Goal: Task Accomplishment & Management: Manage account settings

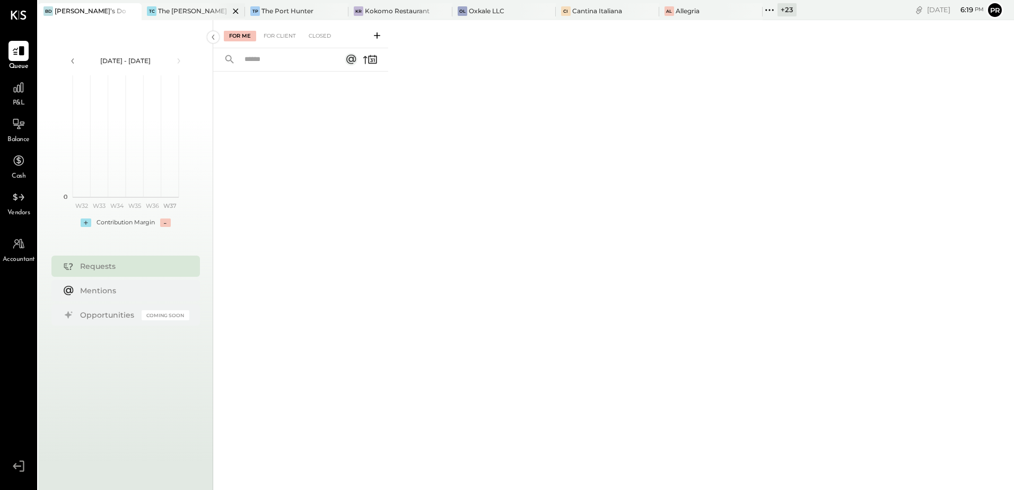
click at [190, 7] on div "The [PERSON_NAME]" at bounding box center [192, 10] width 69 height 9
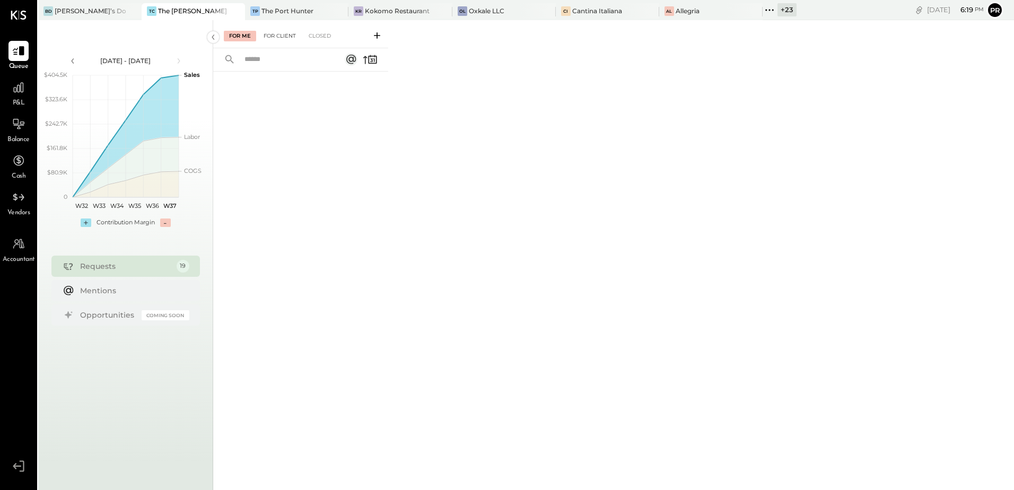
click at [281, 37] on div "For Client" at bounding box center [279, 36] width 43 height 11
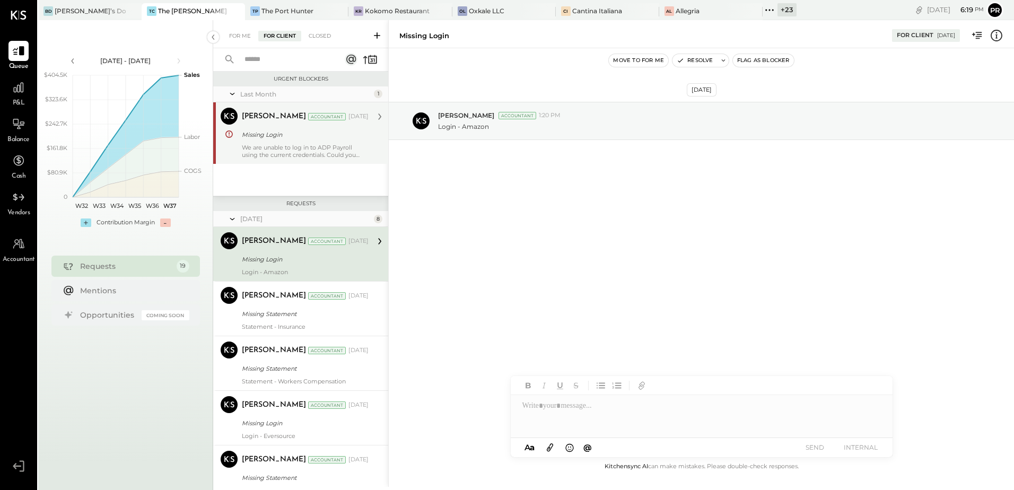
click at [302, 146] on div "We are unable to log in to ADP Payroll using the current credentials. Could you…" at bounding box center [305, 151] width 127 height 15
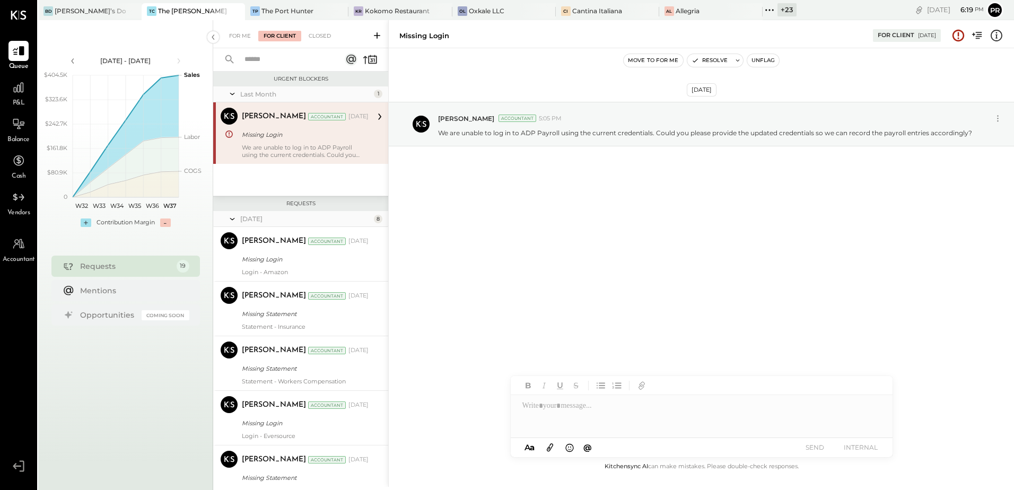
click at [307, 125] on div "[PERSON_NAME] Accountant [DATE]" at bounding box center [305, 117] width 127 height 18
click at [767, 59] on button "Unflag" at bounding box center [764, 60] width 32 height 13
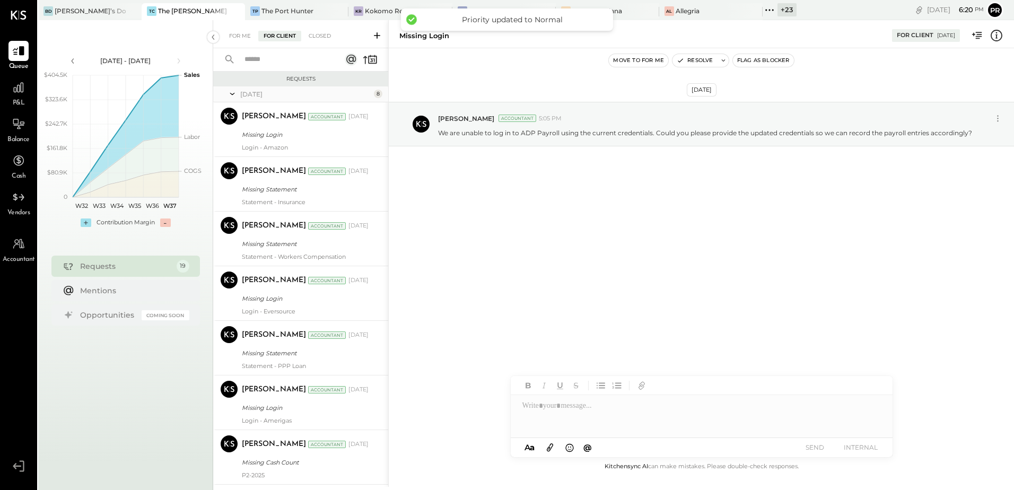
click at [291, 56] on input "text" at bounding box center [286, 60] width 96 height 18
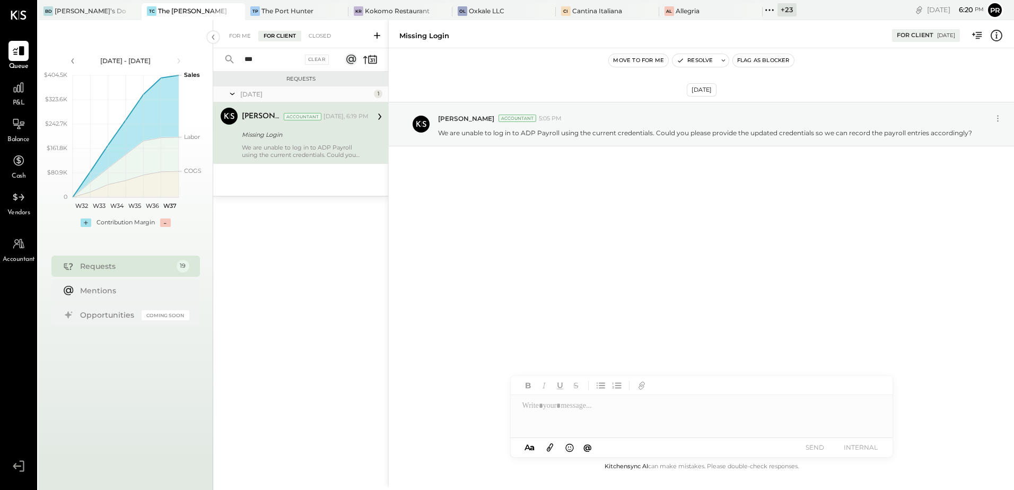
type input "***"
click at [323, 131] on div "Missing Login" at bounding box center [304, 134] width 124 height 11
click at [704, 59] on button "Resolve" at bounding box center [695, 60] width 45 height 13
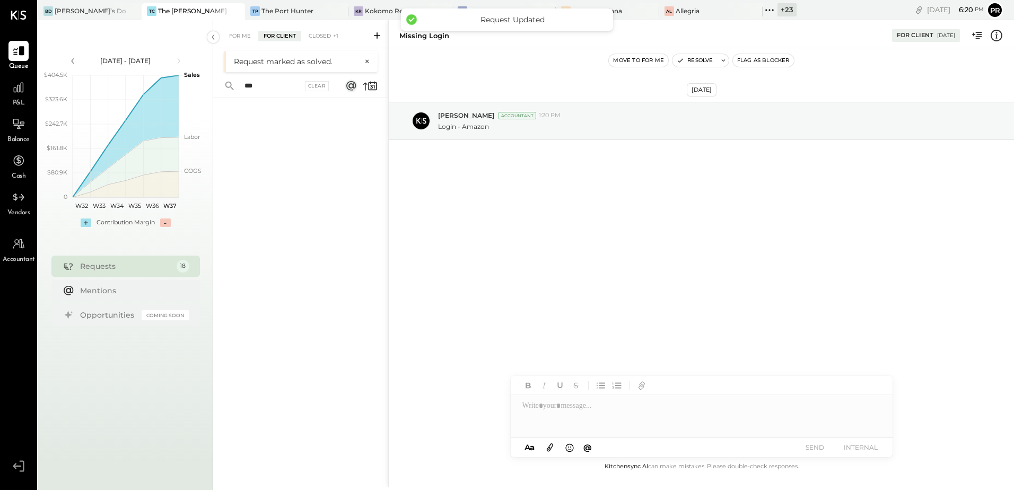
click at [284, 148] on div at bounding box center [300, 279] width 175 height 363
click at [258, 59] on input "***" at bounding box center [270, 60] width 64 height 18
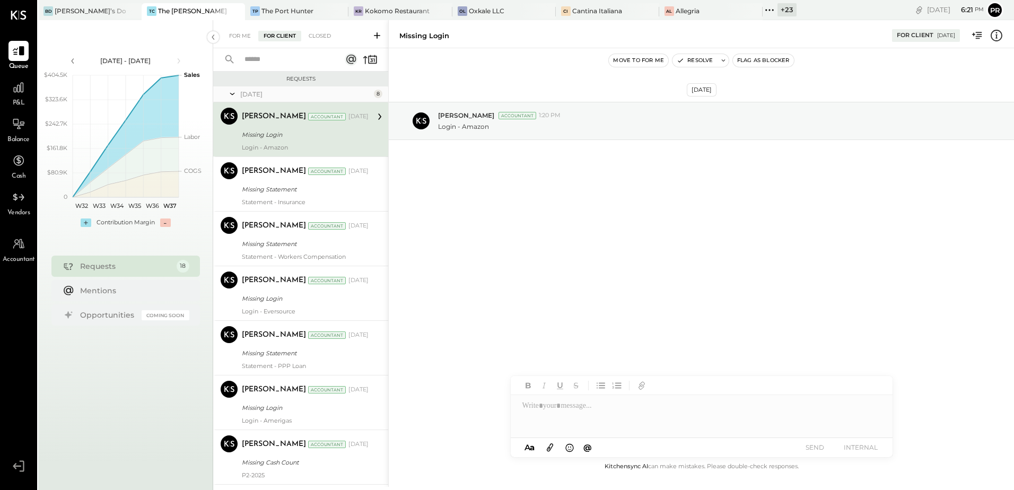
click at [297, 141] on div "[PERSON_NAME] Accountant [DATE] Missing Login Login - Amazon" at bounding box center [305, 130] width 127 height 44
click at [305, 133] on div "Missing Login" at bounding box center [304, 134] width 124 height 11
click at [316, 186] on div "Missing Statement" at bounding box center [304, 189] width 124 height 11
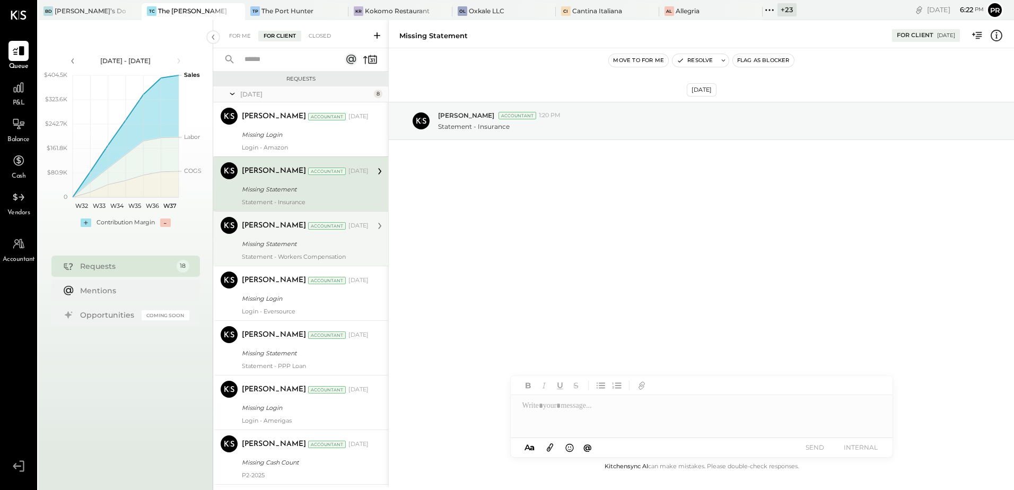
click at [291, 239] on div "Missing Statement" at bounding box center [304, 244] width 124 height 11
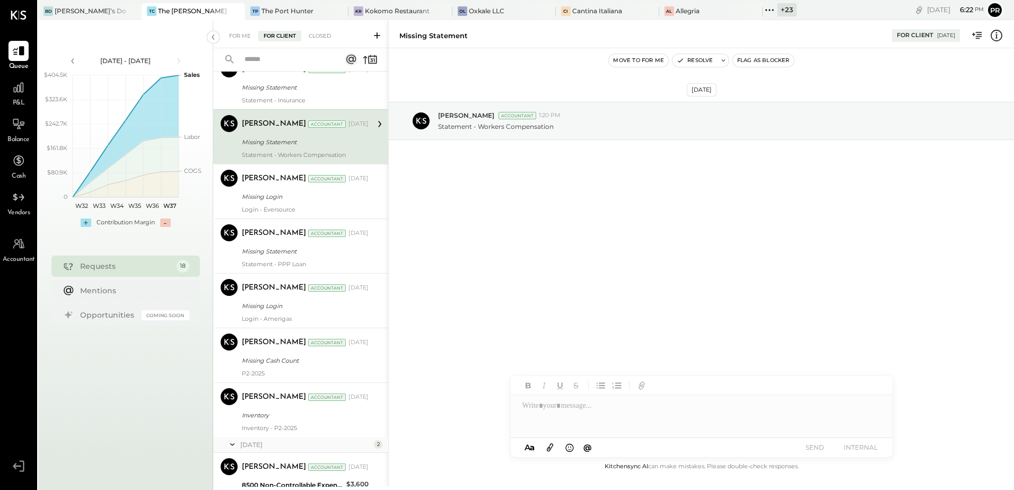
scroll to position [106, 0]
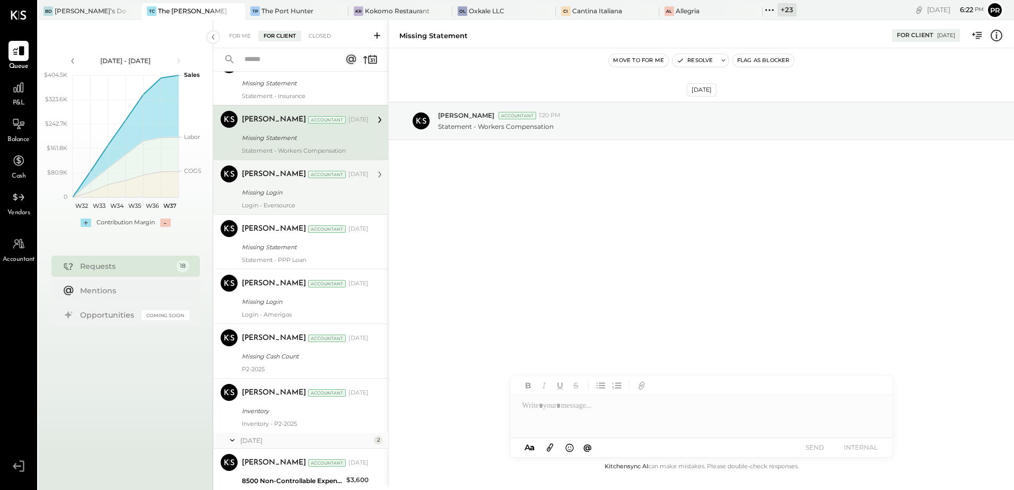
click at [302, 192] on div "Missing Login" at bounding box center [304, 192] width 124 height 11
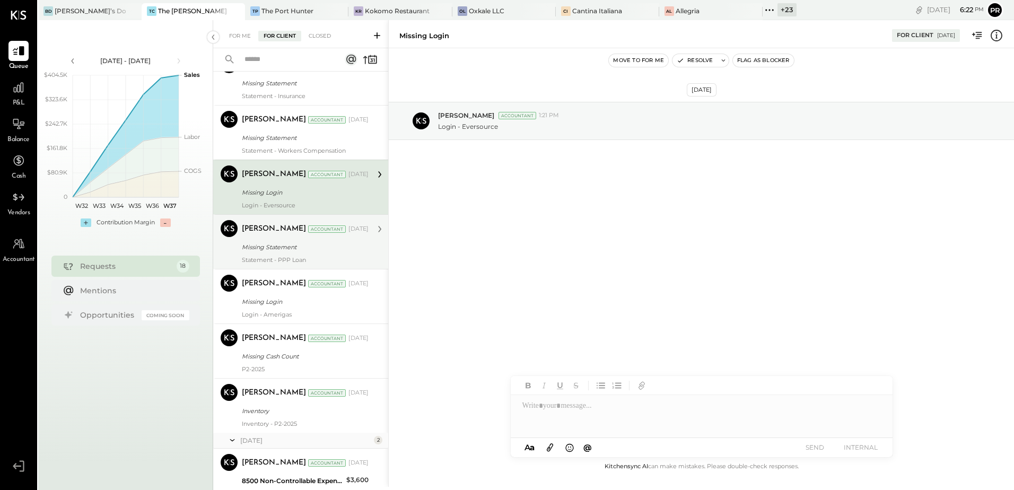
click at [300, 245] on div "Missing Statement" at bounding box center [304, 247] width 124 height 11
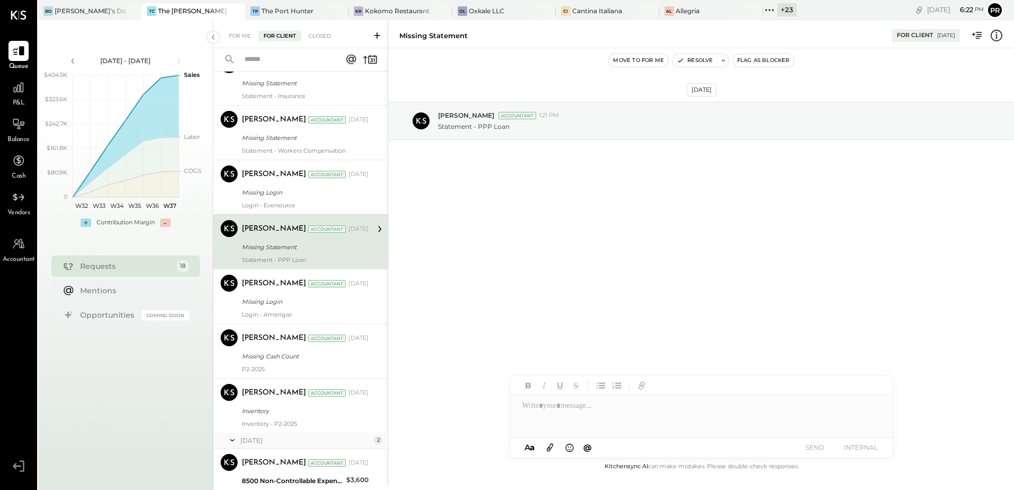
scroll to position [159, 0]
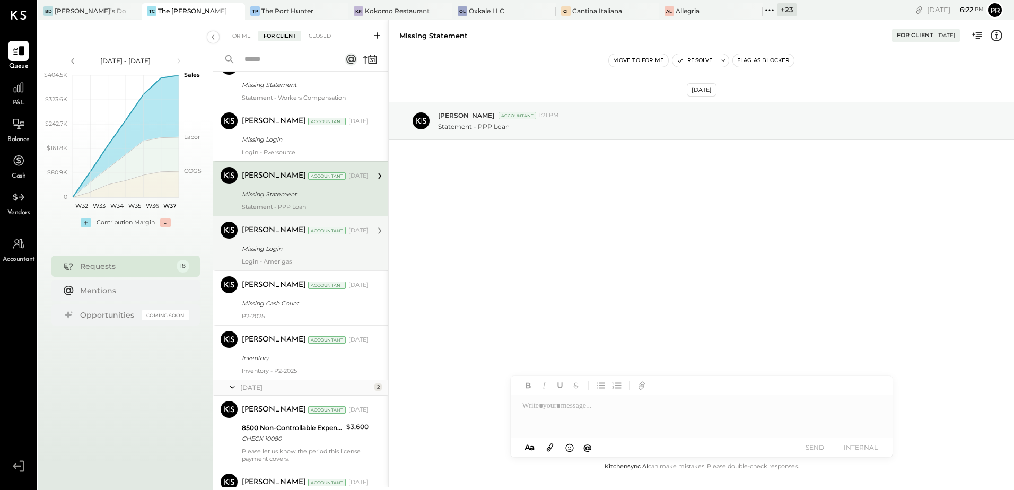
click at [304, 244] on div "Missing Login" at bounding box center [304, 249] width 124 height 11
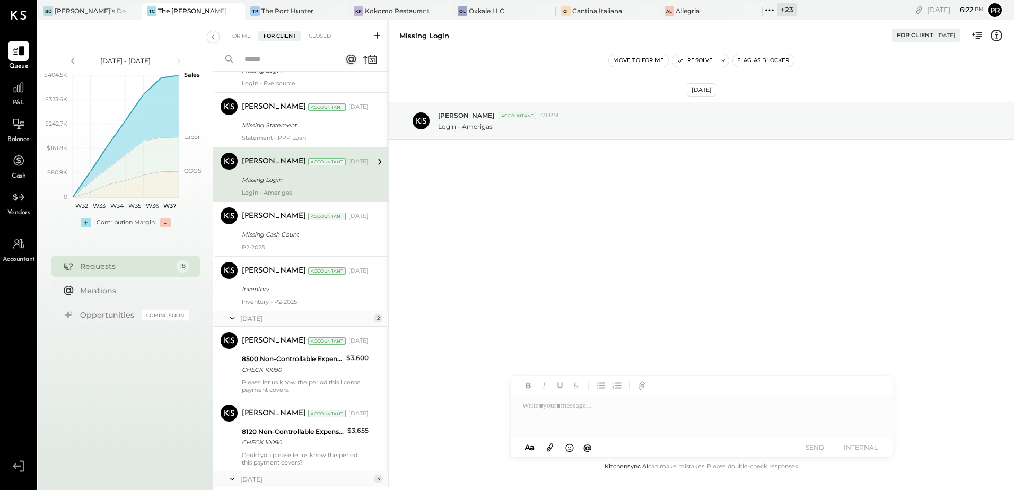
scroll to position [265, 0]
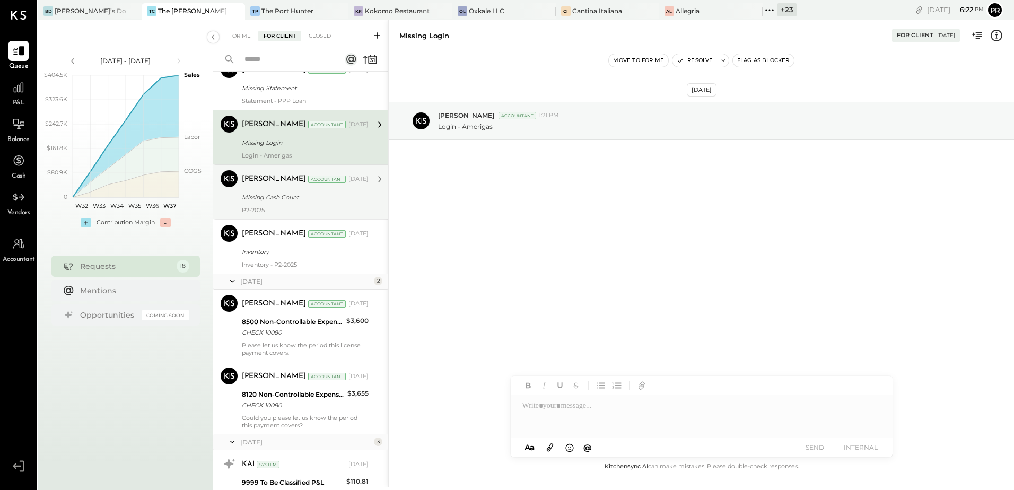
click at [310, 204] on div "[PERSON_NAME] Accountant [DATE] Missing Cash Count P2-2025" at bounding box center [305, 192] width 127 height 44
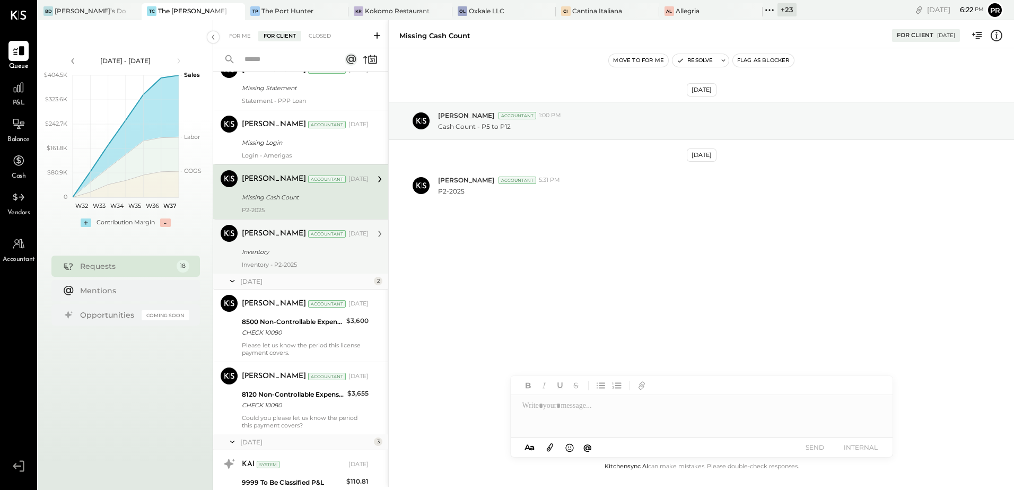
click at [302, 248] on div "Inventory" at bounding box center [304, 252] width 124 height 11
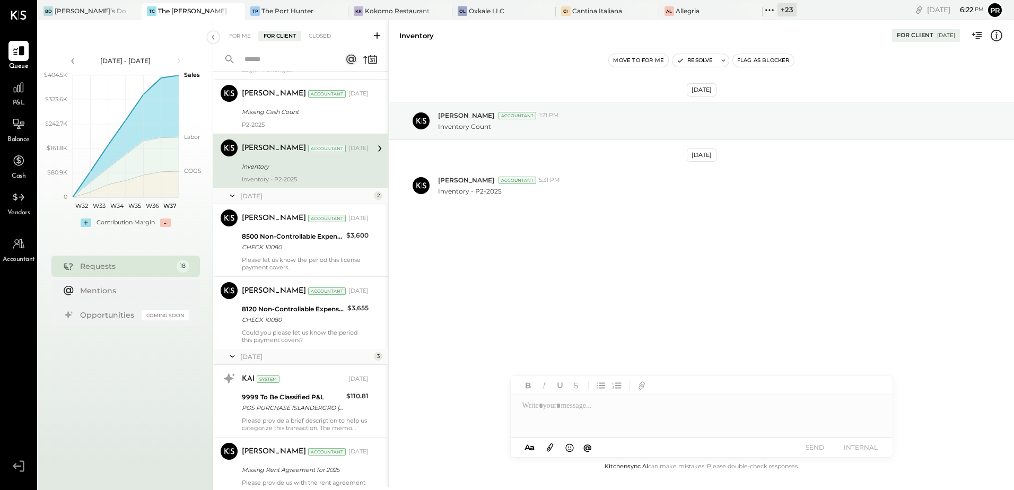
scroll to position [371, 0]
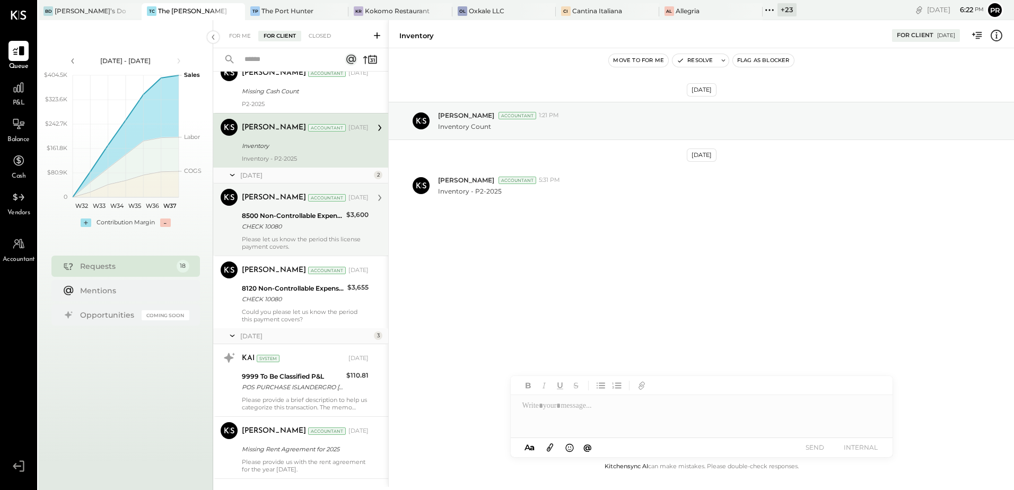
click at [308, 225] on div "CHECK 10080" at bounding box center [292, 226] width 101 height 11
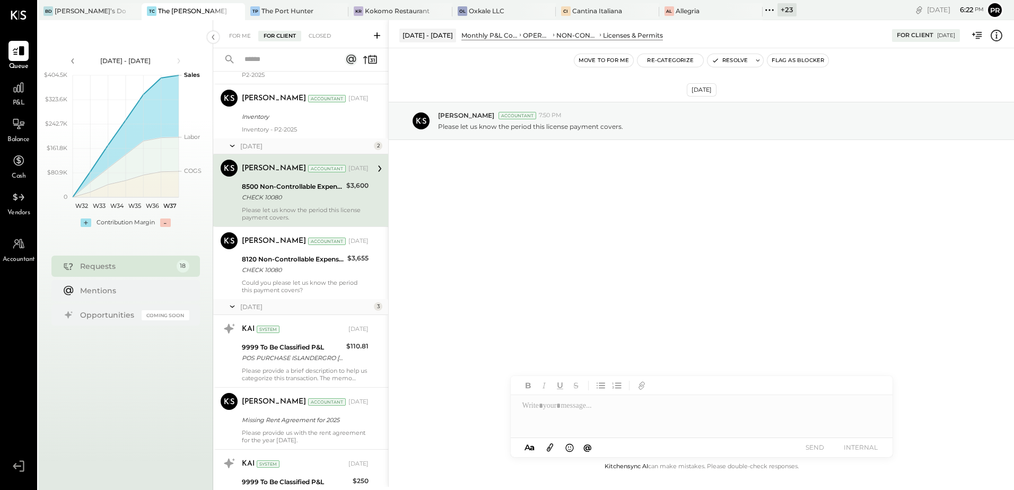
scroll to position [424, 0]
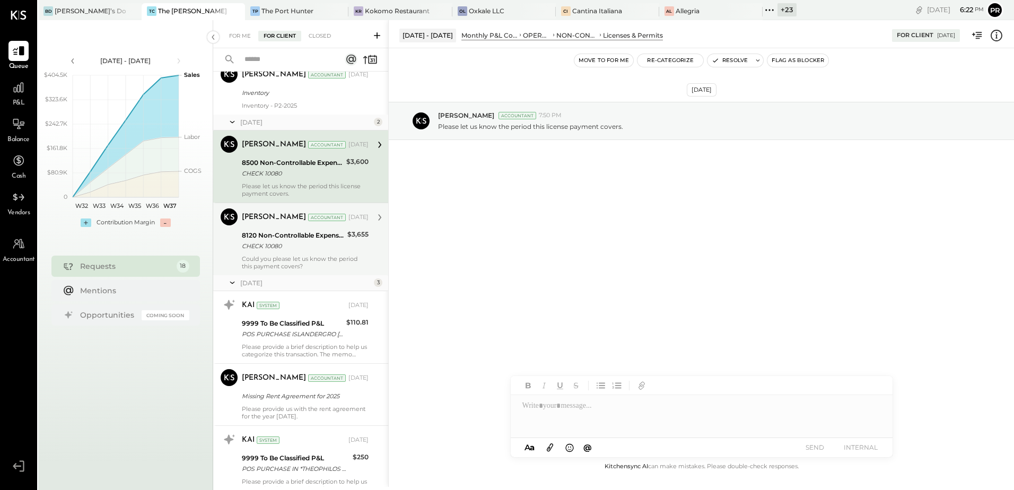
click at [305, 235] on div "8120 Non-Controllable Expenses:Occupancy:Utilities" at bounding box center [293, 235] width 102 height 11
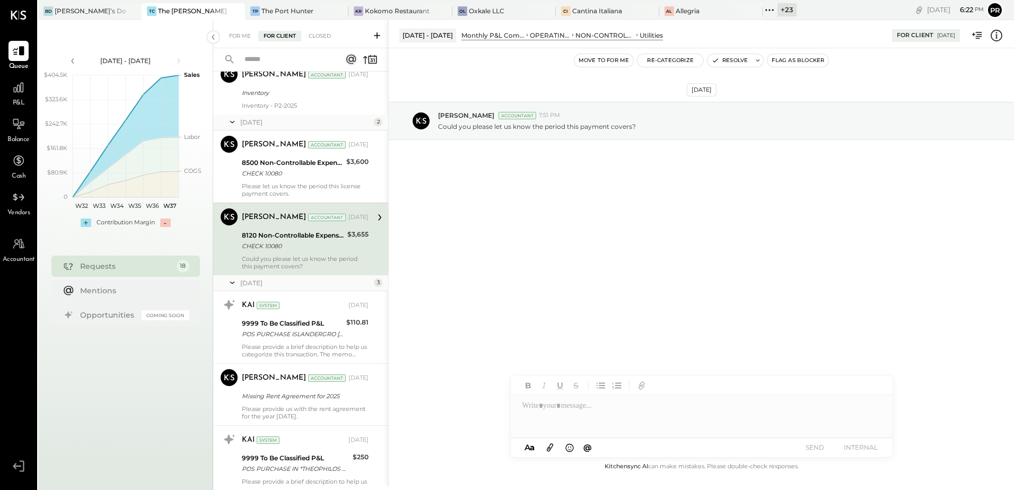
click at [995, 35] on icon at bounding box center [997, 36] width 14 height 14
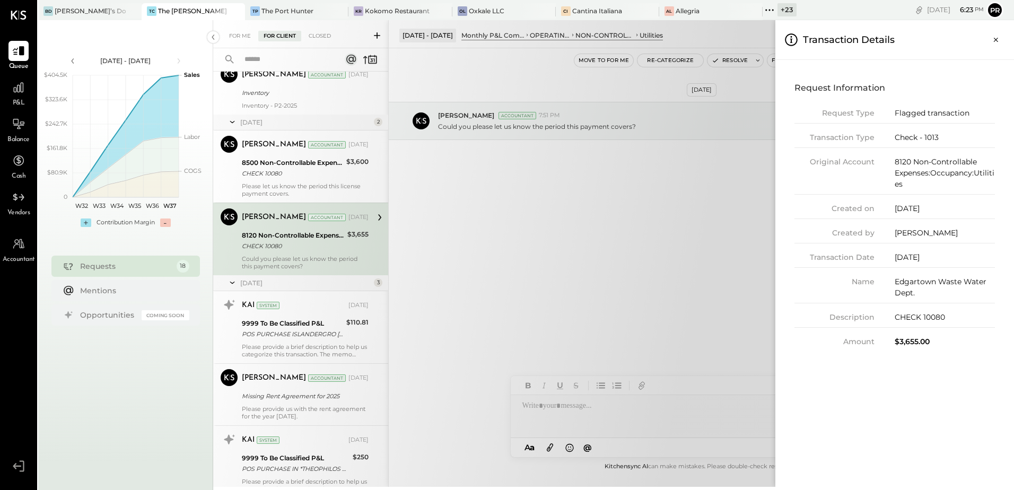
click at [687, 180] on div "For Me For Client Closed Requests [DATE] 8 [PERSON_NAME] Accountant [PERSON_NAM…" at bounding box center [613, 253] width 801 height 467
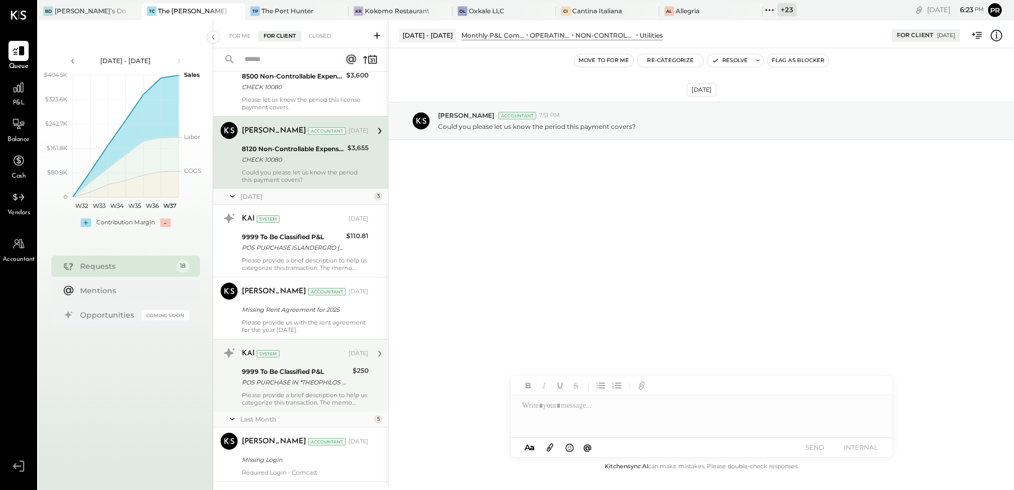
scroll to position [584, 0]
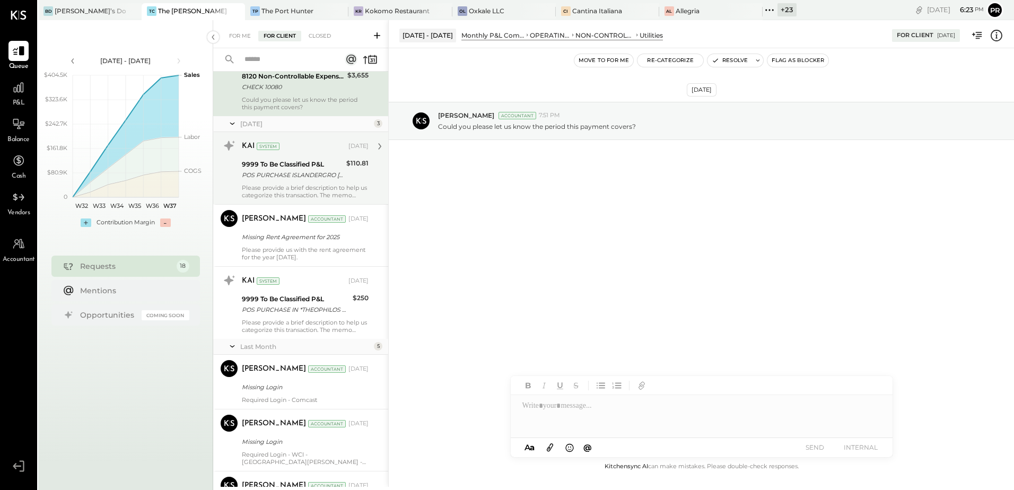
click at [310, 175] on div "POS PURCHASE ISLANDERGRO [GEOGRAPHIC_DATA][PERSON_NAME] [GEOGRAPHIC_DATA] [GEOG…" at bounding box center [292, 175] width 101 height 11
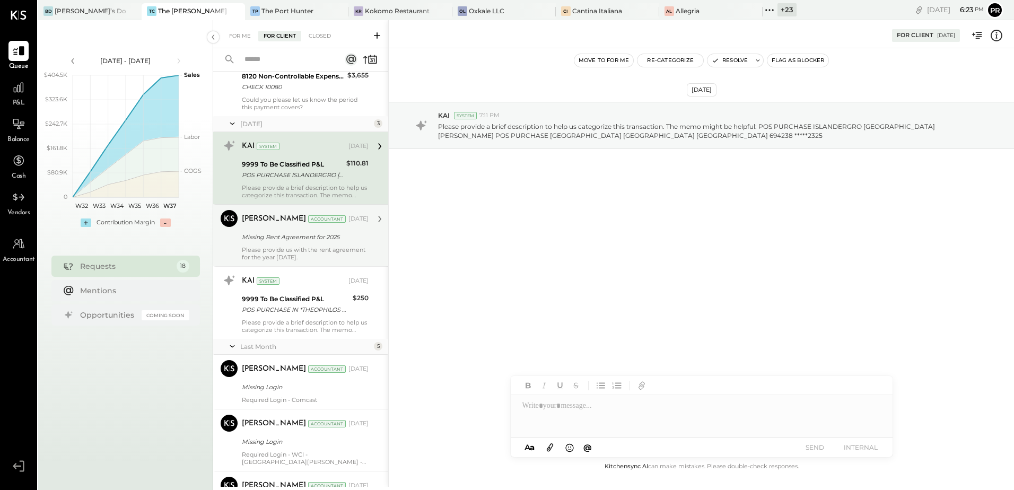
click at [314, 231] on div "Missing Rent Agreement for 2025" at bounding box center [304, 237] width 124 height 13
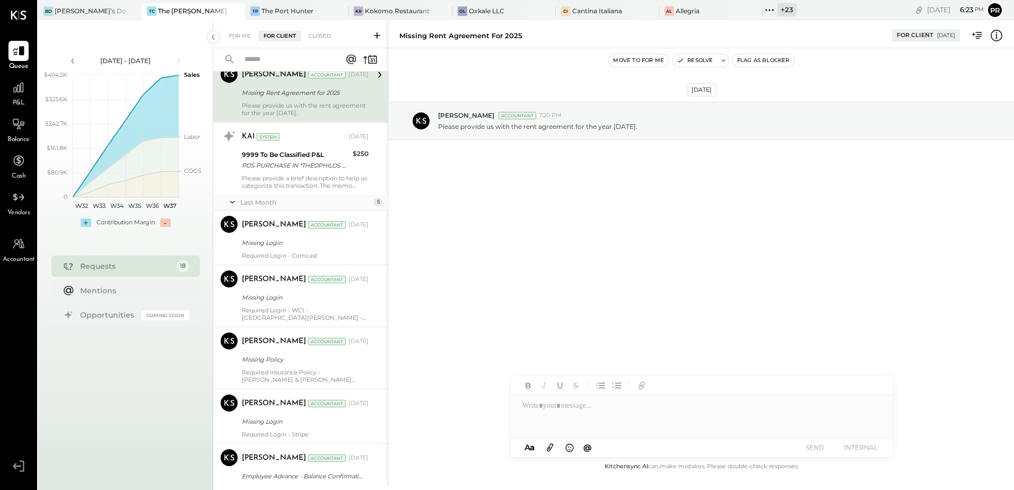
scroll to position [743, 0]
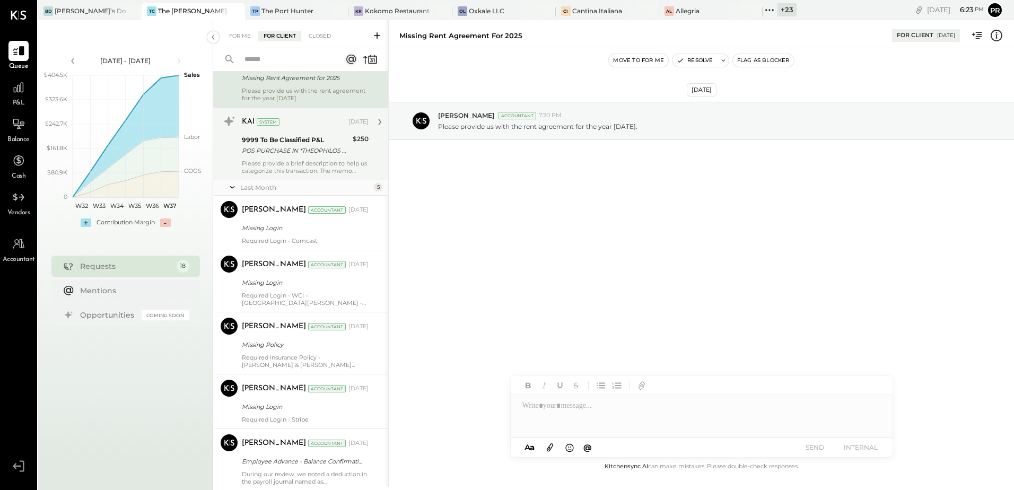
click at [317, 157] on div "KAI System [DATE] 9999 To Be Classified P&L POS PURCHASE IN *THEOPHILOS CONS PO…" at bounding box center [305, 144] width 127 height 62
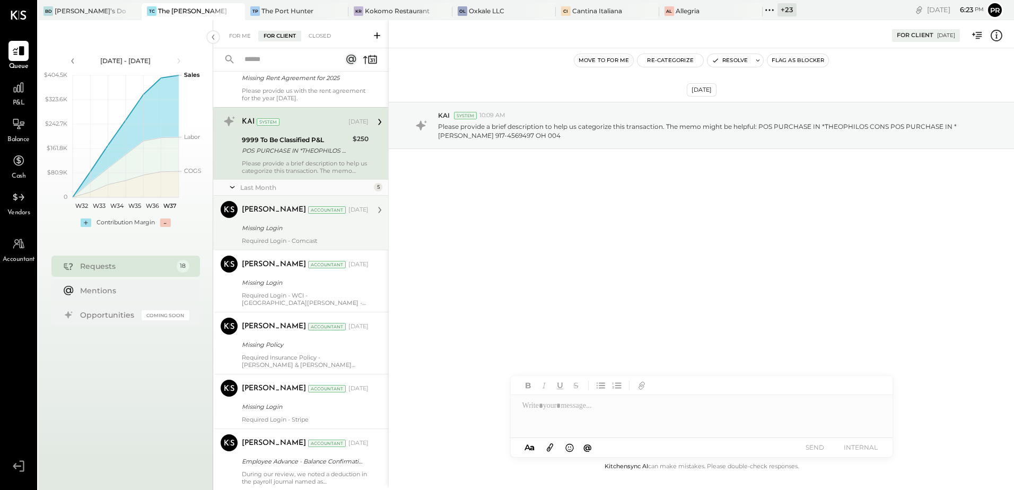
click at [315, 216] on div "[PERSON_NAME] Accountant [DATE]" at bounding box center [305, 210] width 127 height 15
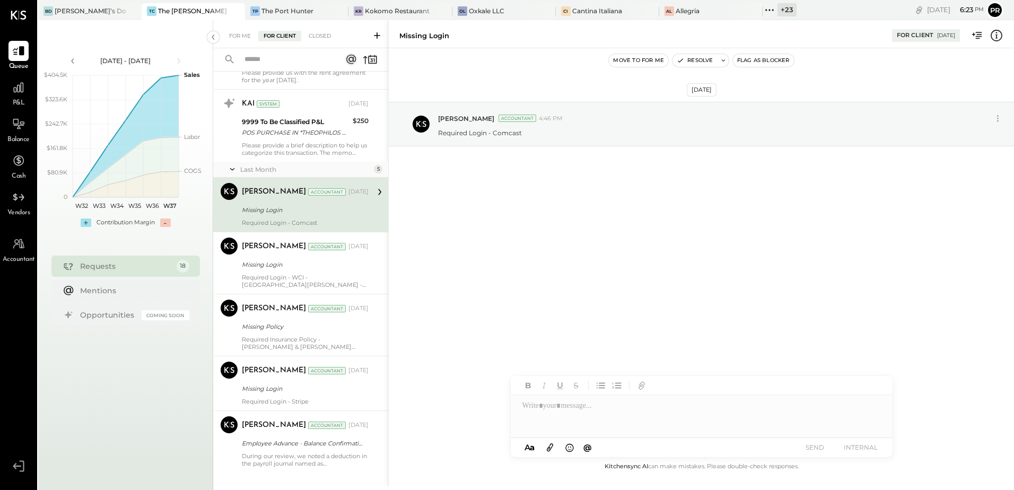
scroll to position [777, 0]
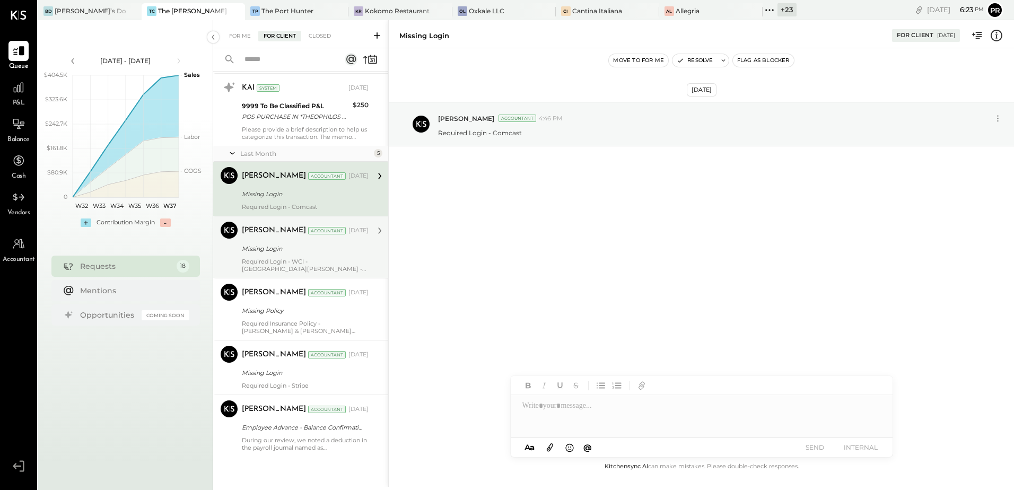
click at [321, 244] on div "Missing Login" at bounding box center [304, 249] width 124 height 11
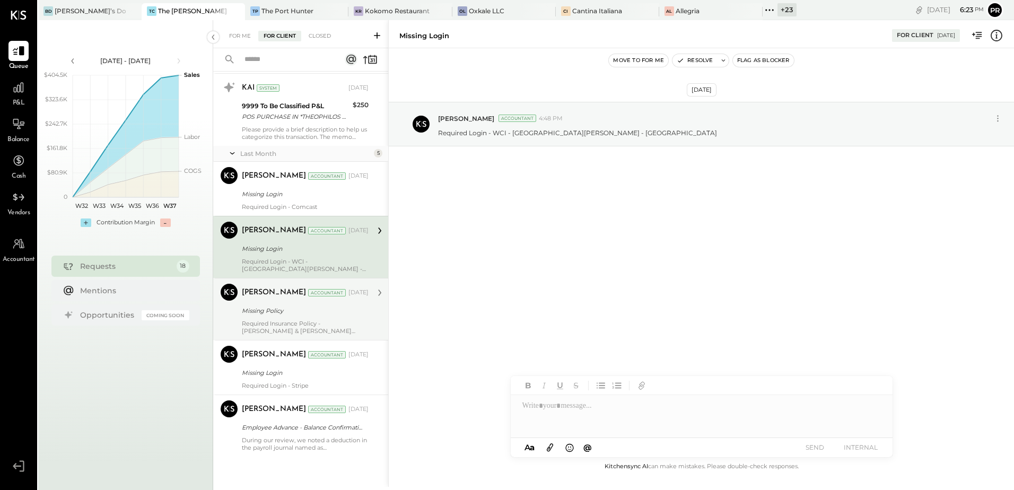
click at [322, 307] on div "Missing Policy" at bounding box center [304, 311] width 124 height 11
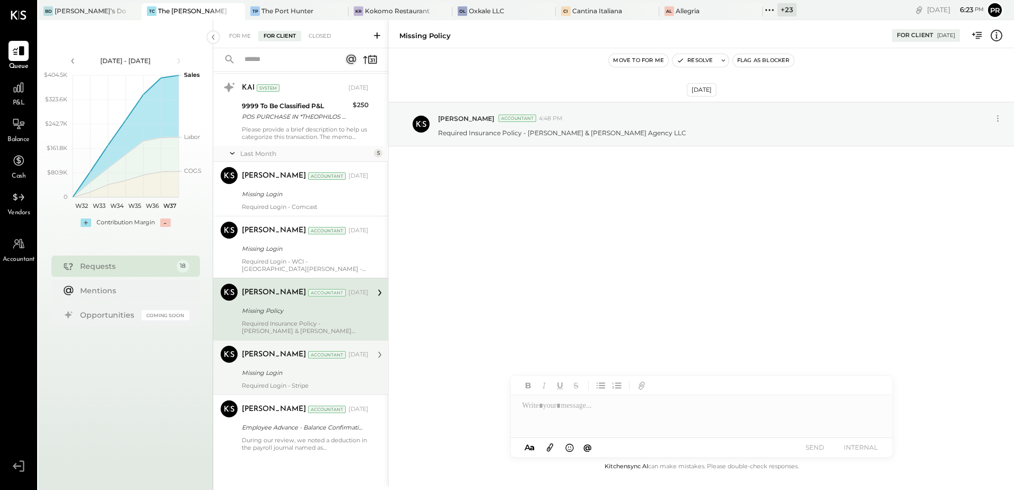
click at [313, 358] on div "Accountant" at bounding box center [327, 354] width 38 height 7
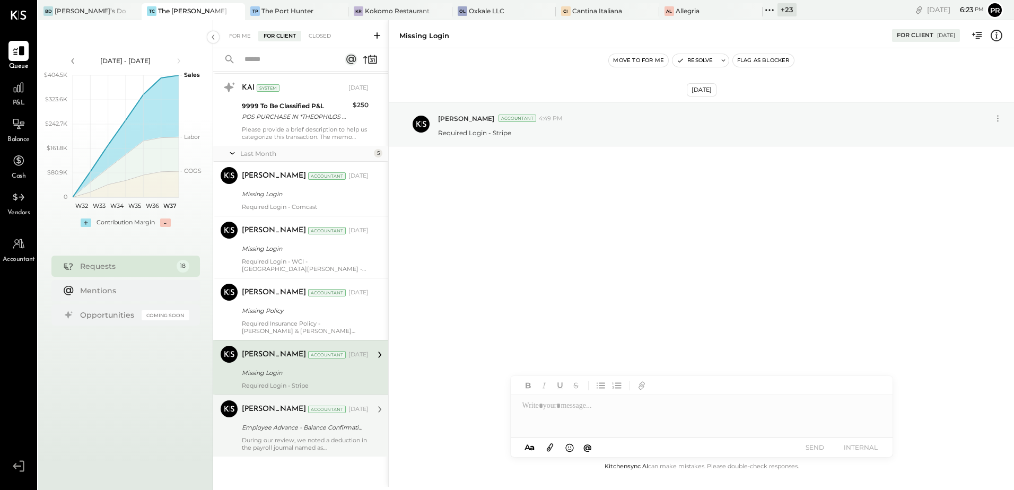
click at [323, 443] on div "During our review, we noted a deduction in the payroll journal named as "Miscel…" at bounding box center [305, 444] width 127 height 15
